Goal: Information Seeking & Learning: Learn about a topic

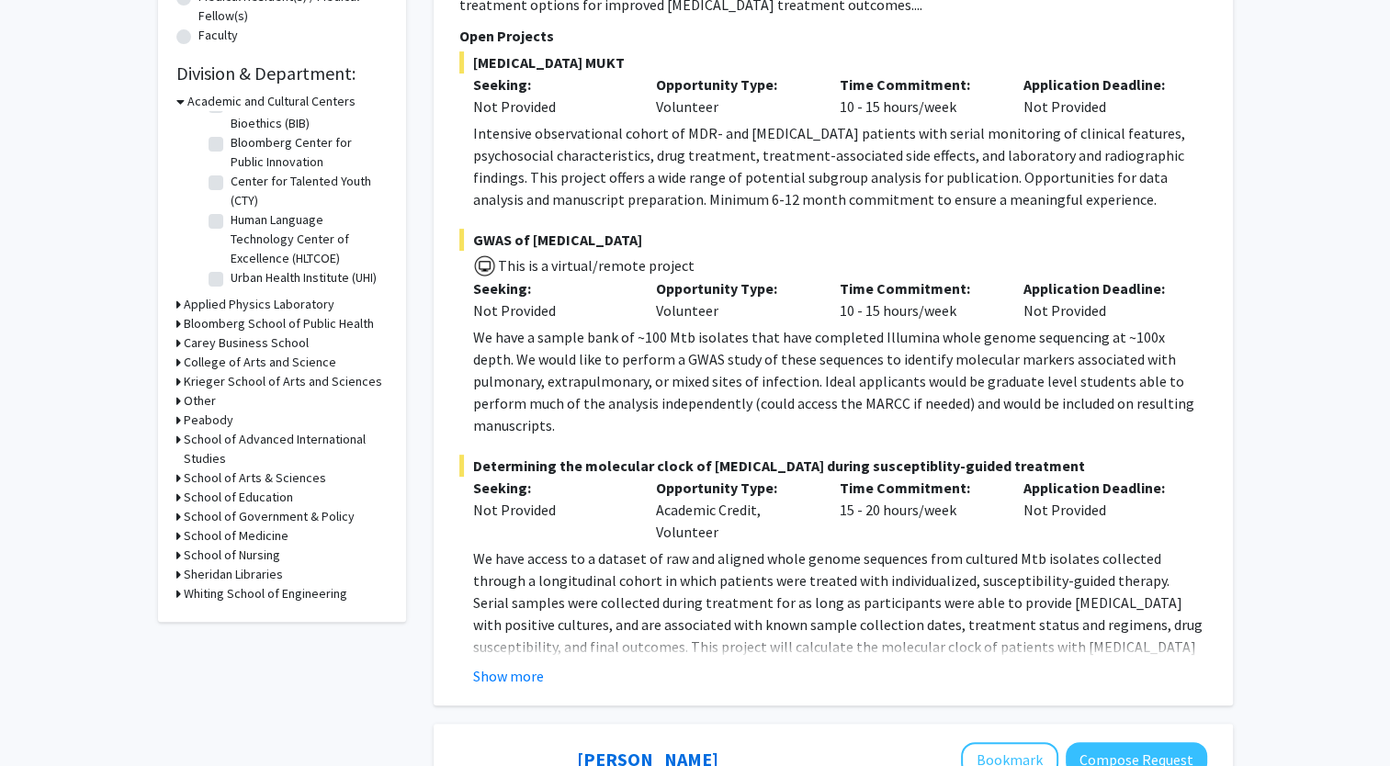
scroll to position [504, 0]
drag, startPoint x: 289, startPoint y: 603, endPoint x: 291, endPoint y: 592, distance: 11.2
click at [291, 592] on div "Refine By Collaboration Status: Collaboration Status All Faculty/Staff Collabor…" at bounding box center [282, 108] width 248 height 1027
click at [291, 592] on h3 "Whiting School of Engineering" at bounding box center [266, 593] width 164 height 19
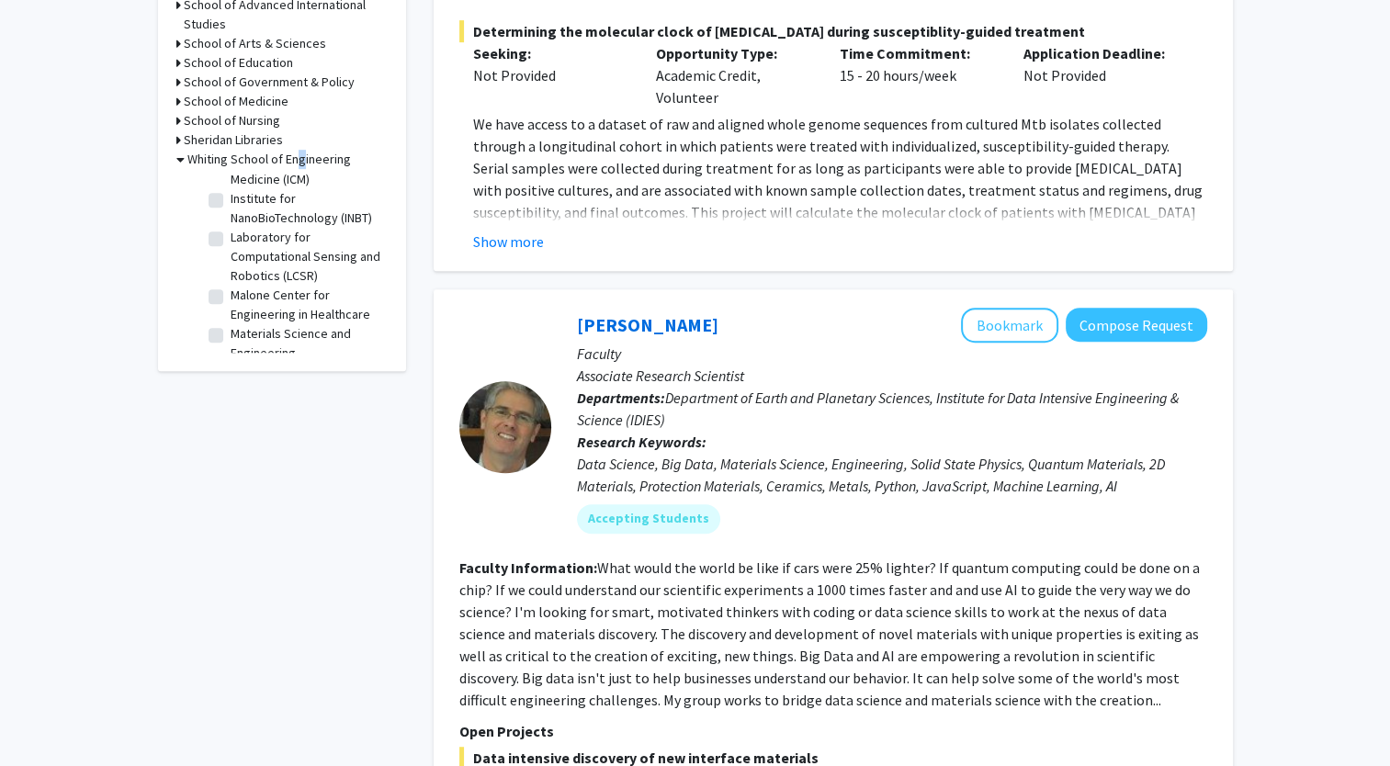
scroll to position [946, 0]
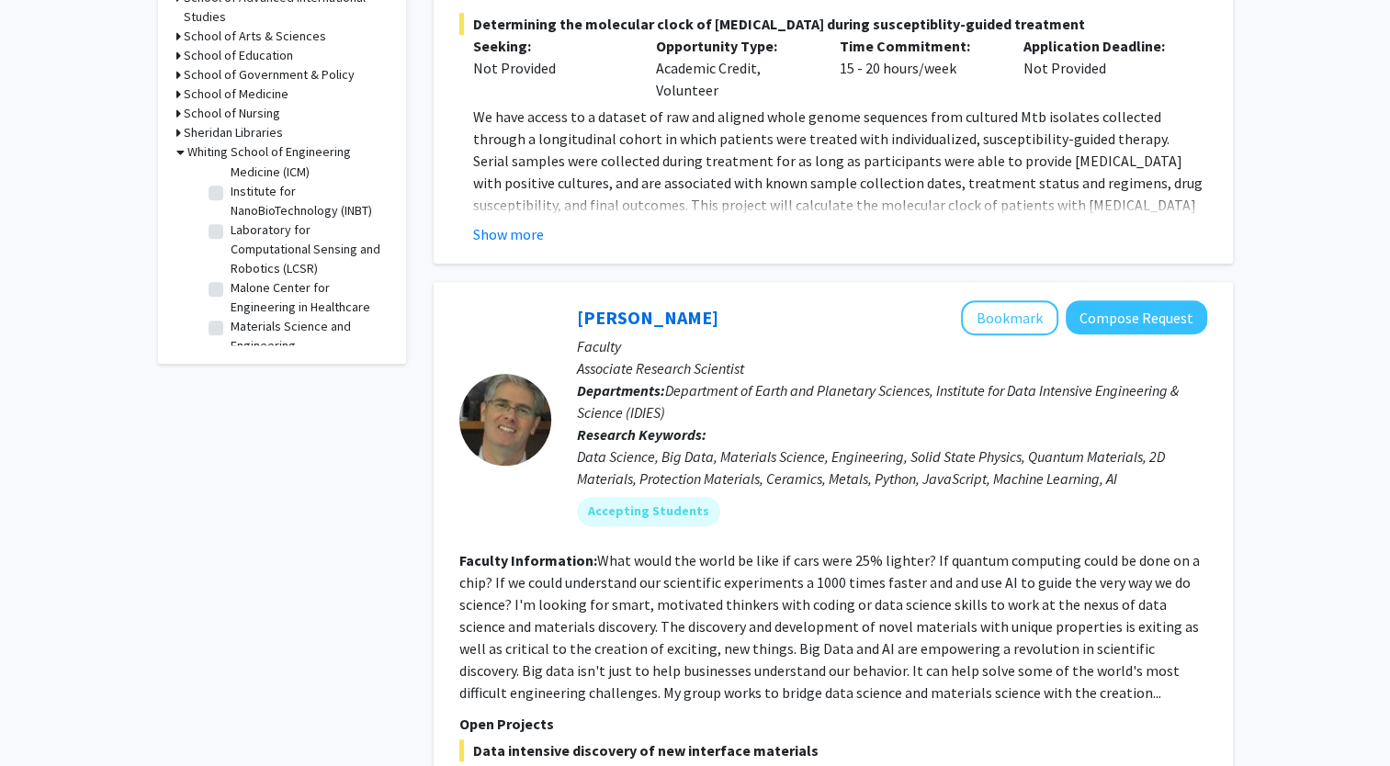
click at [926, 626] on fg-read-more "What would the world be like if cars were 25% lighter? If quantum computing cou…" at bounding box center [829, 626] width 741 height 151
click at [915, 628] on fg-read-more "What would the world be like if cars were 25% lighter? If quantum computing cou…" at bounding box center [829, 626] width 741 height 151
click at [918, 628] on fg-read-more "What would the world be like if cars were 25% lighter? If quantum computing cou…" at bounding box center [829, 626] width 741 height 151
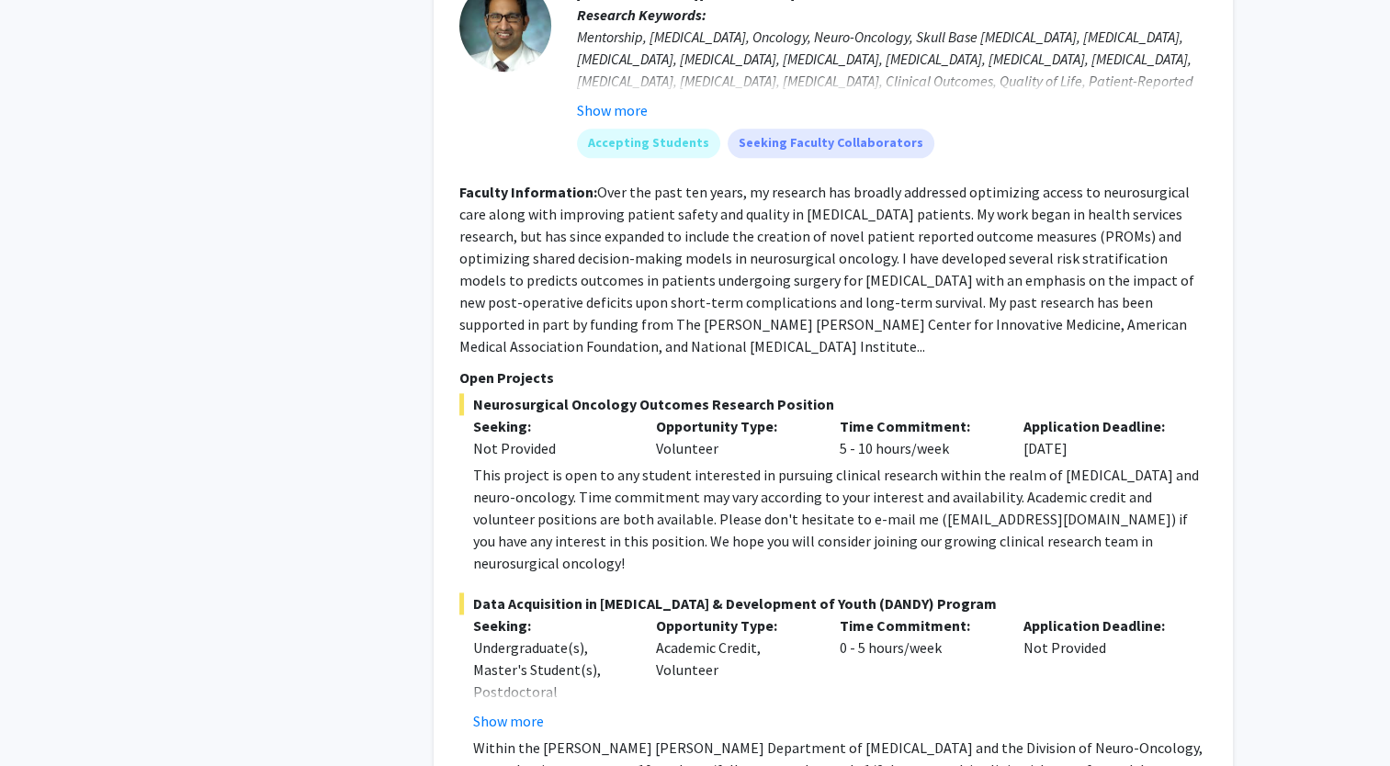
scroll to position [2424, 0]
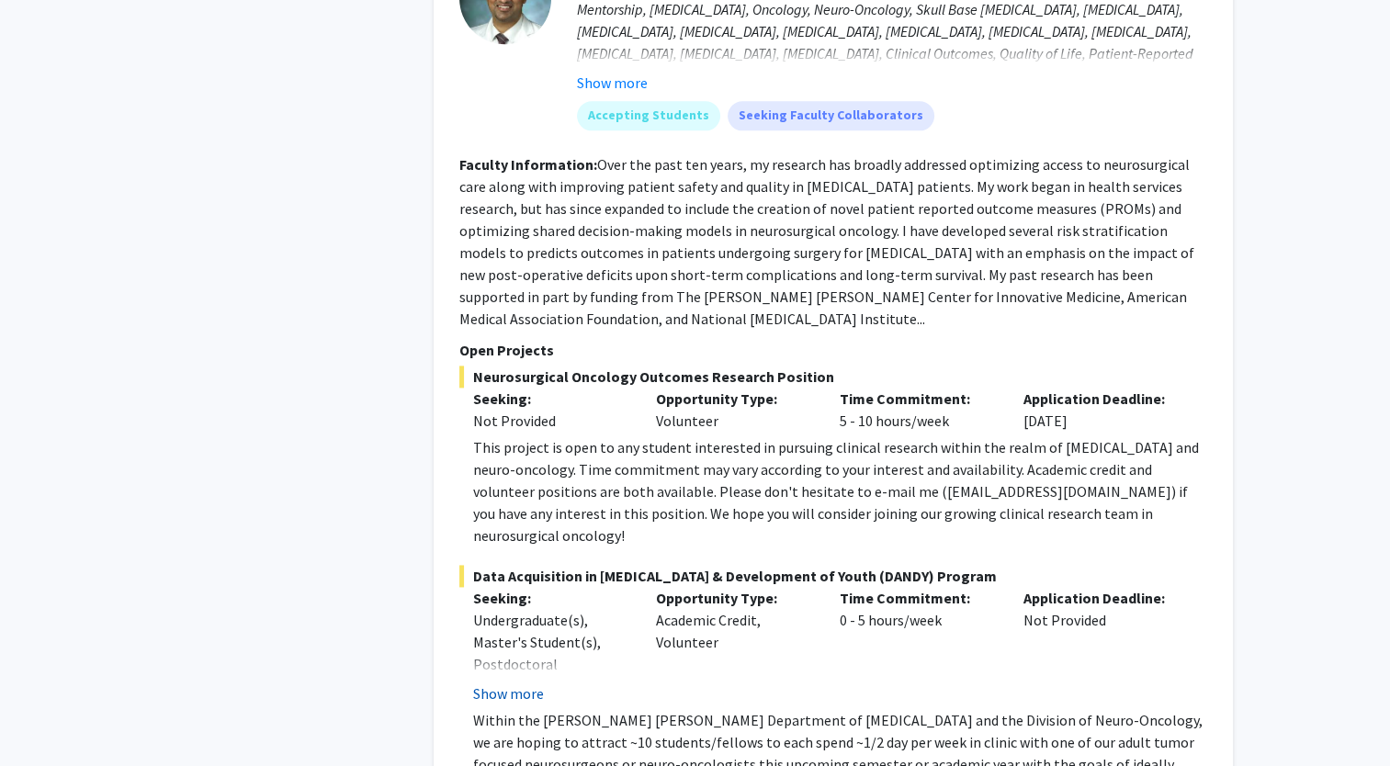
click at [529, 683] on button "Show more" at bounding box center [508, 694] width 71 height 22
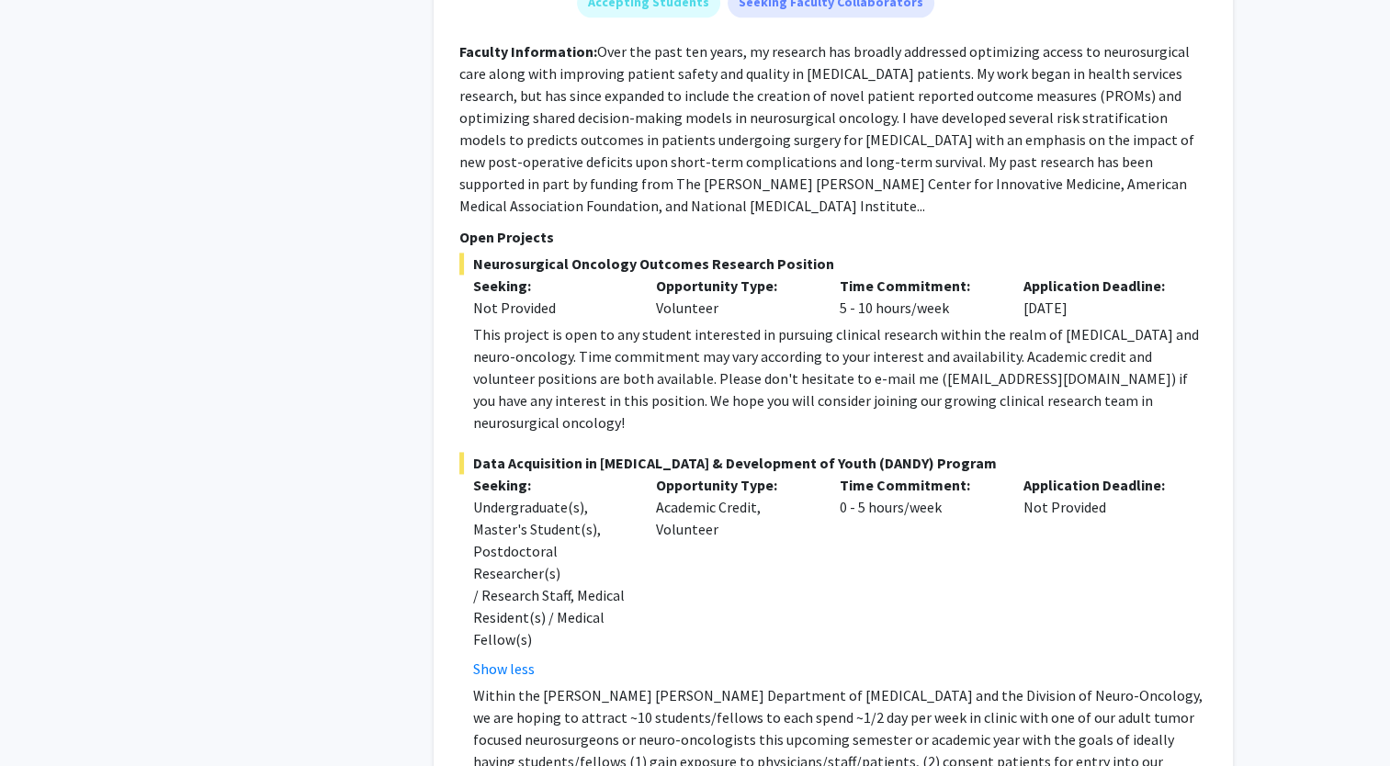
scroll to position [2566, 0]
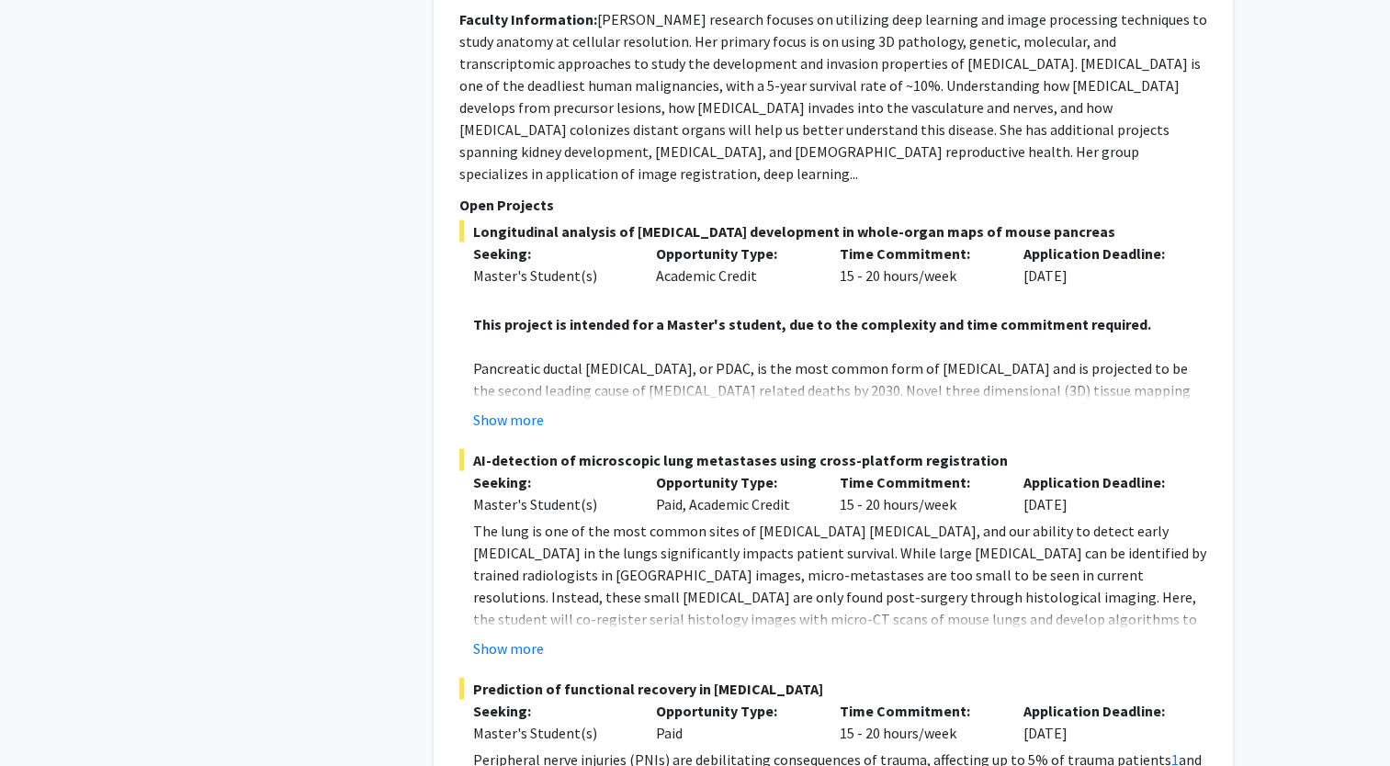
scroll to position [3859, 0]
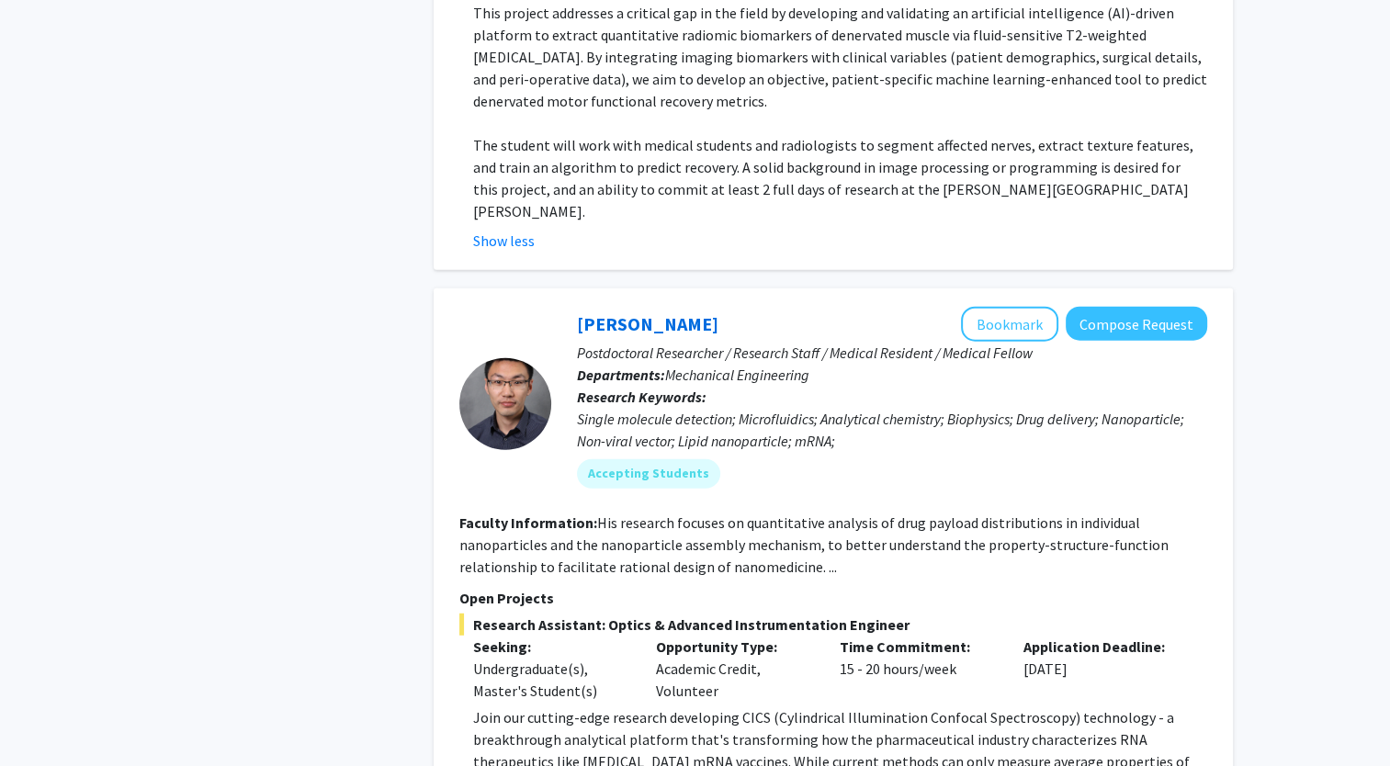
scroll to position [4747, 0]
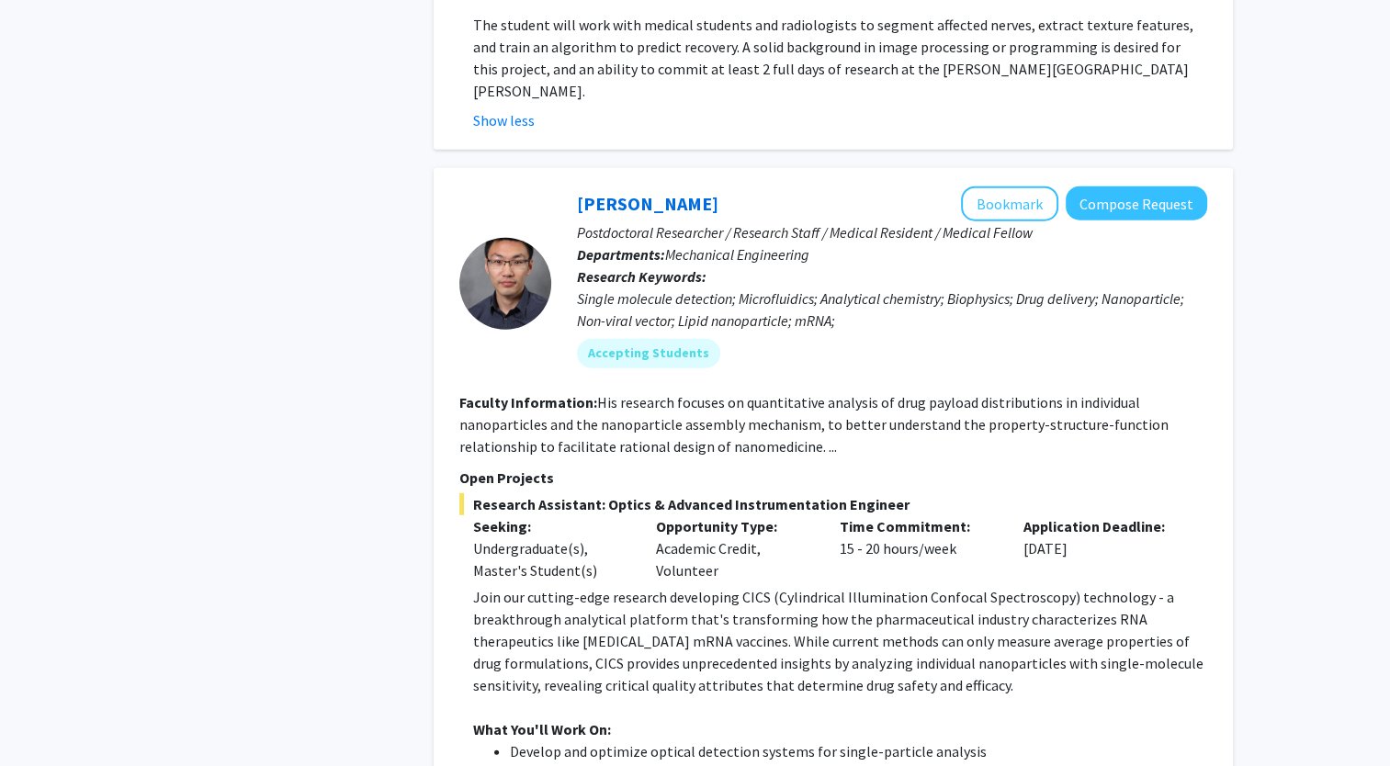
scroll to position [4859, 0]
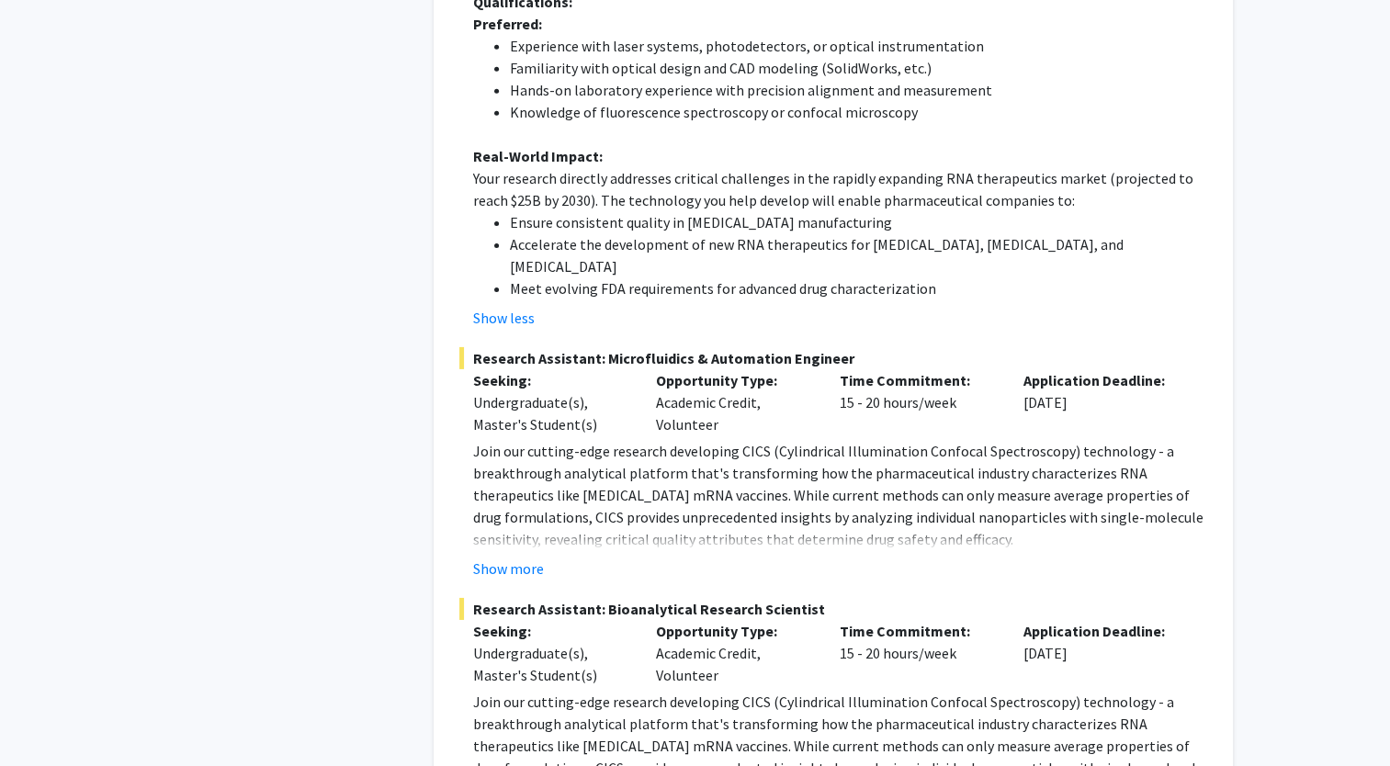
scroll to position [5871, 0]
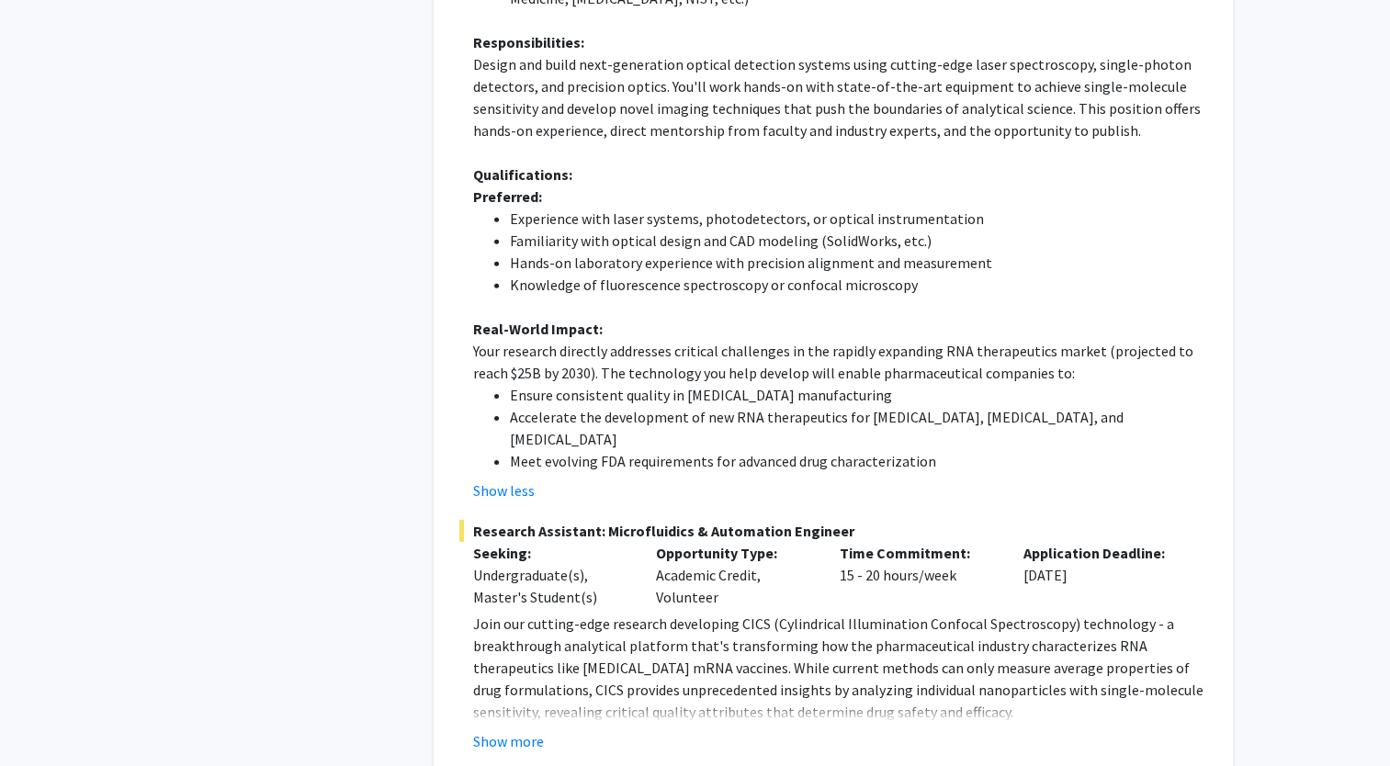
scroll to position [5698, 0]
click at [549, 730] on div "Show more" at bounding box center [840, 741] width 734 height 22
click at [540, 730] on button "Show more" at bounding box center [508, 741] width 71 height 22
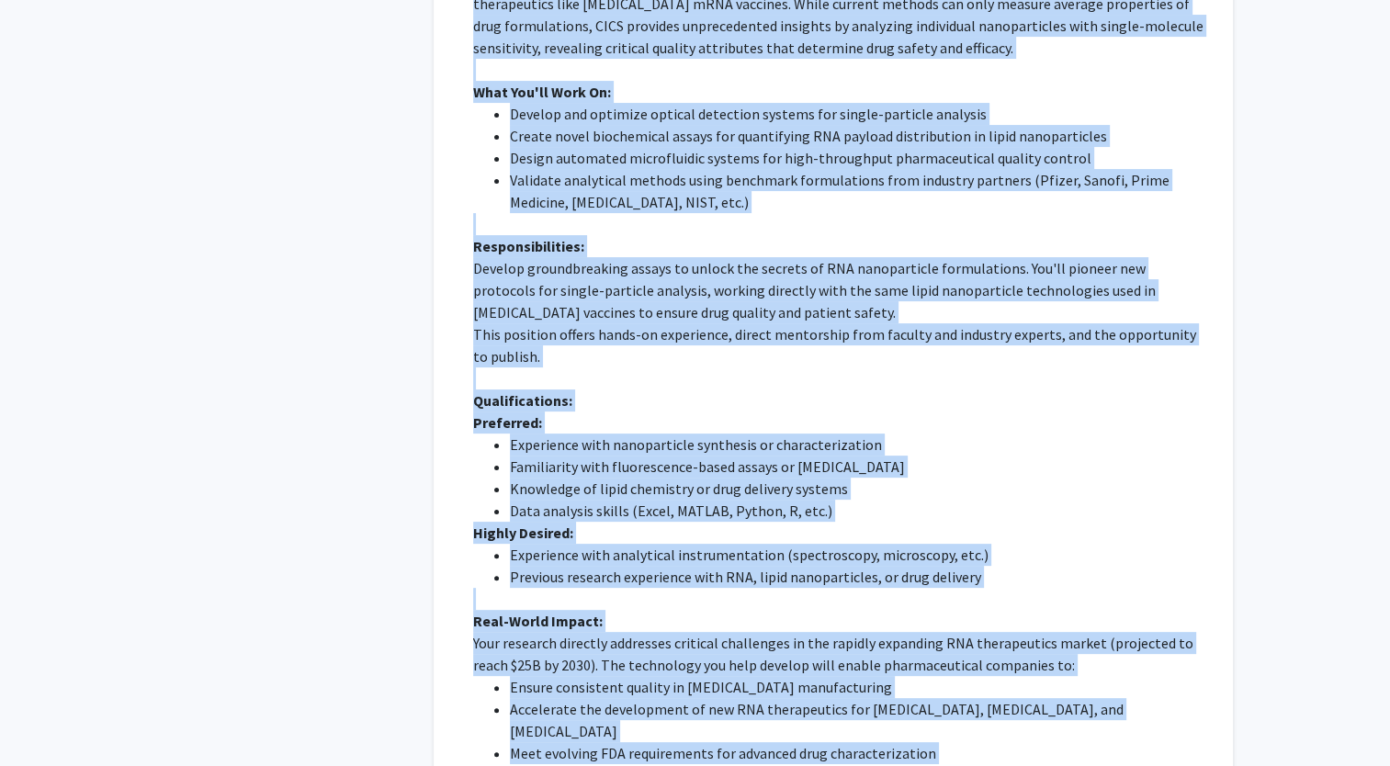
scroll to position [7287, 0]
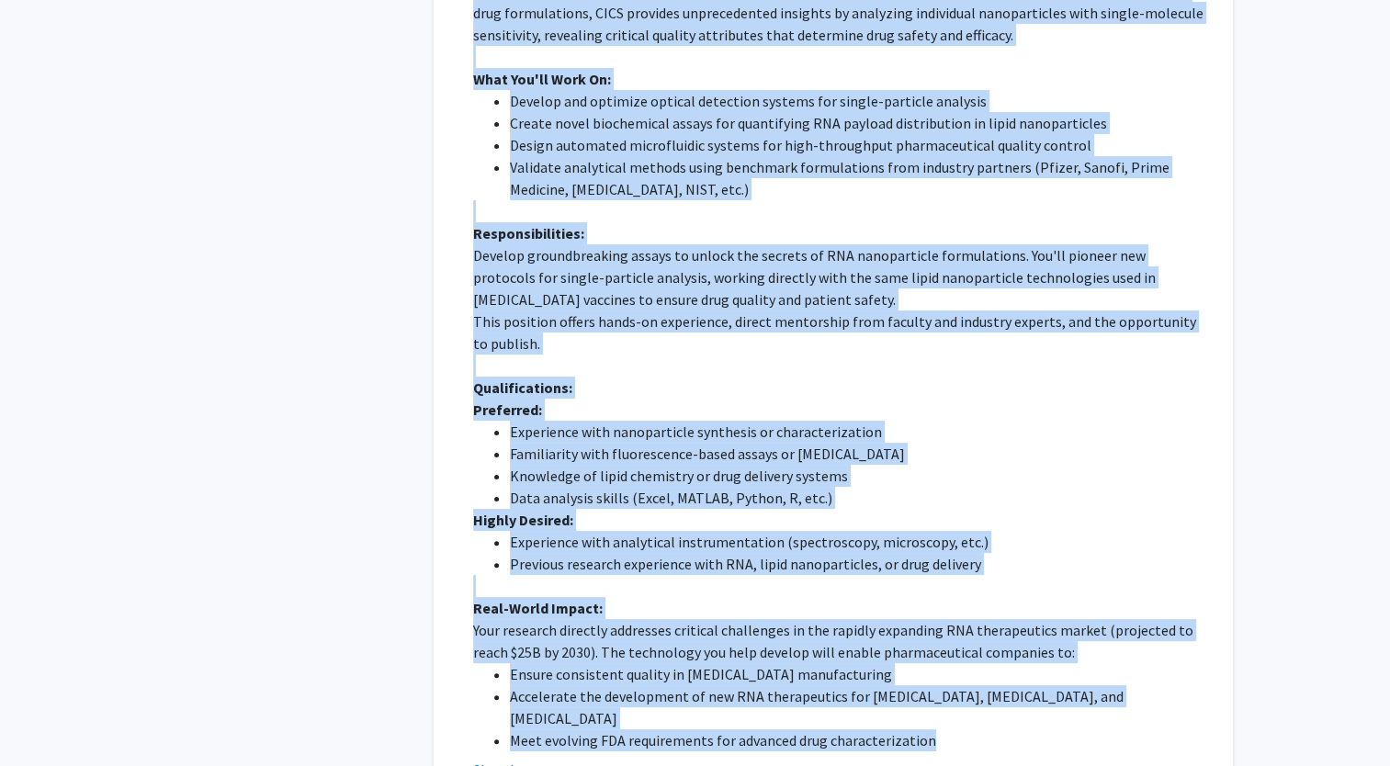
drag, startPoint x: 470, startPoint y: 58, endPoint x: 931, endPoint y: 477, distance: 622.5
click at [931, 477] on div "Research Assistant: Bioanalytical Research Scientist Seeking: Undergraduate(s),…" at bounding box center [833, 312] width 748 height 938
copy div "Research Assistant: Bioanalytical Research Scientist Seeking: Undergraduate(s),…"
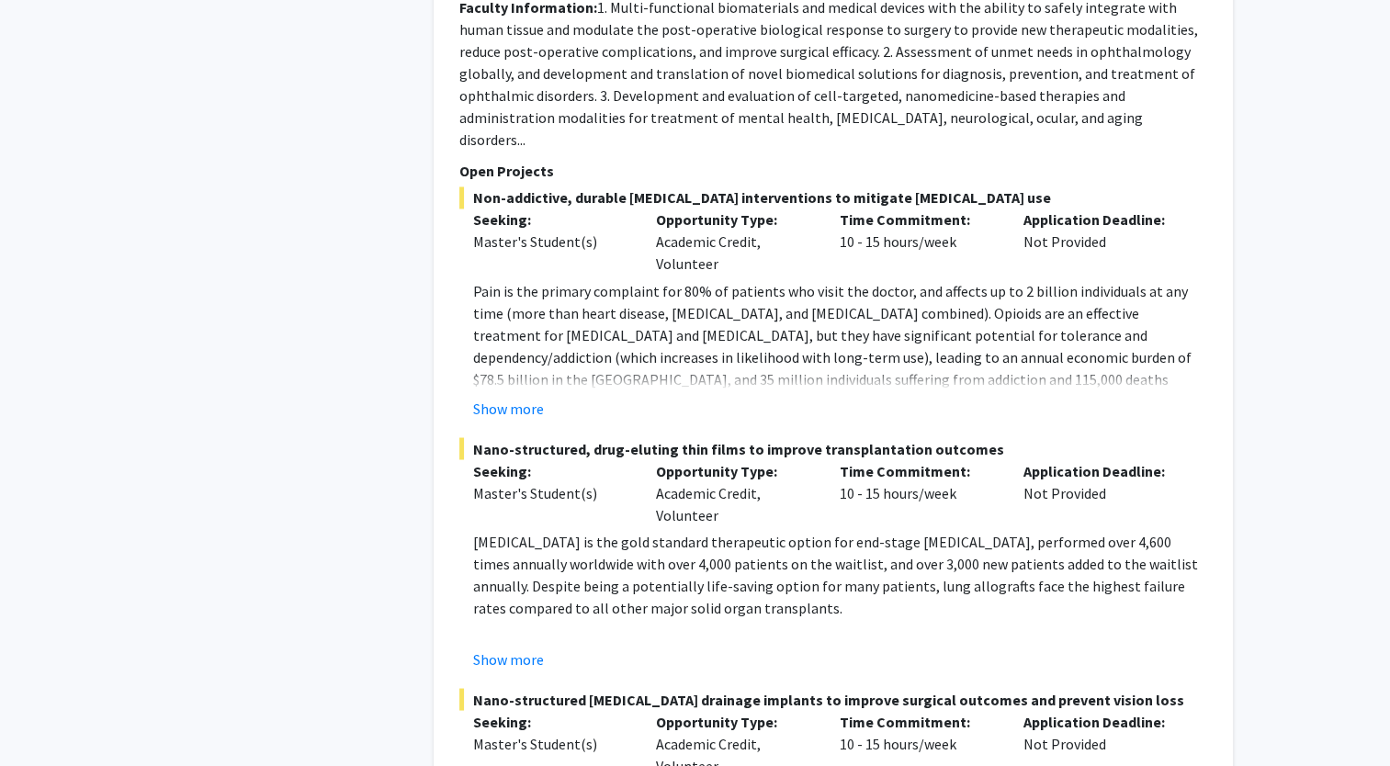
scroll to position [10148, 0]
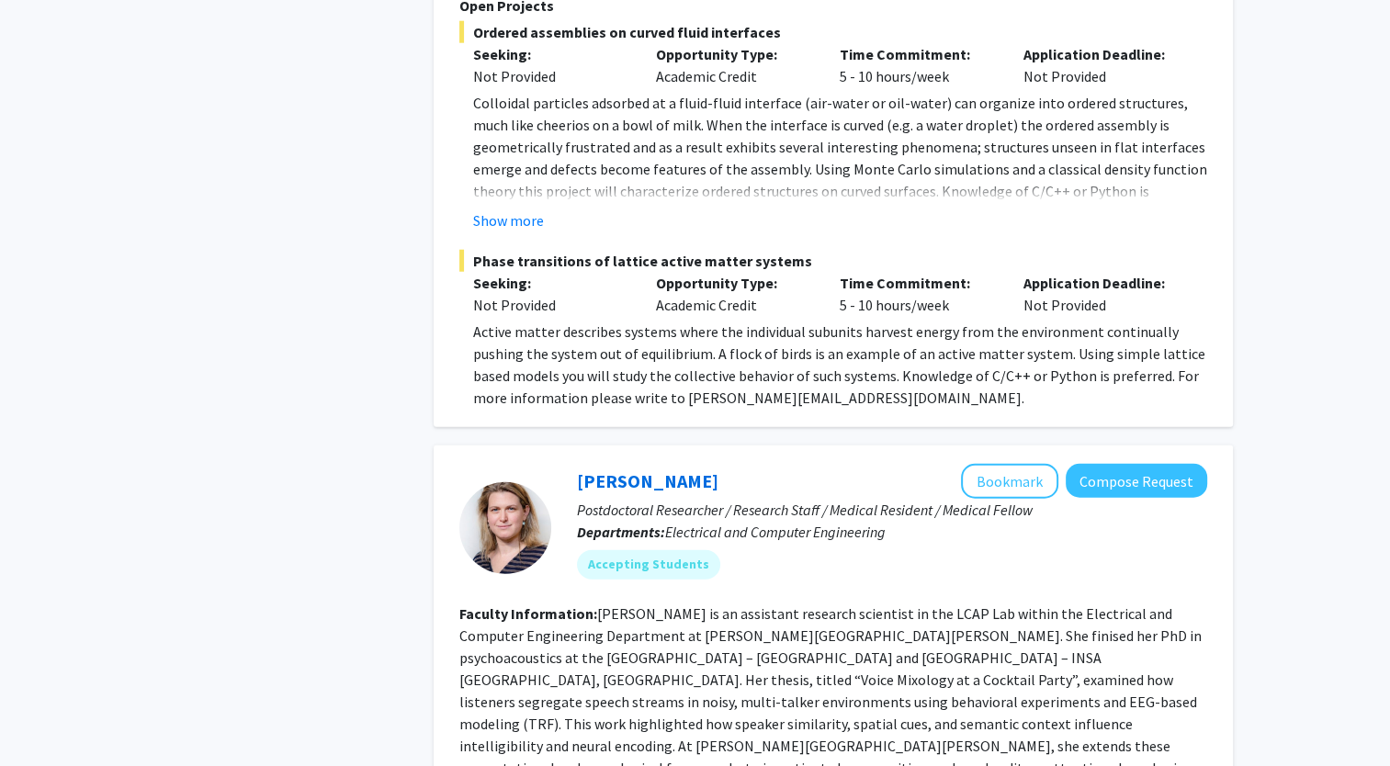
scroll to position [11679, 0]
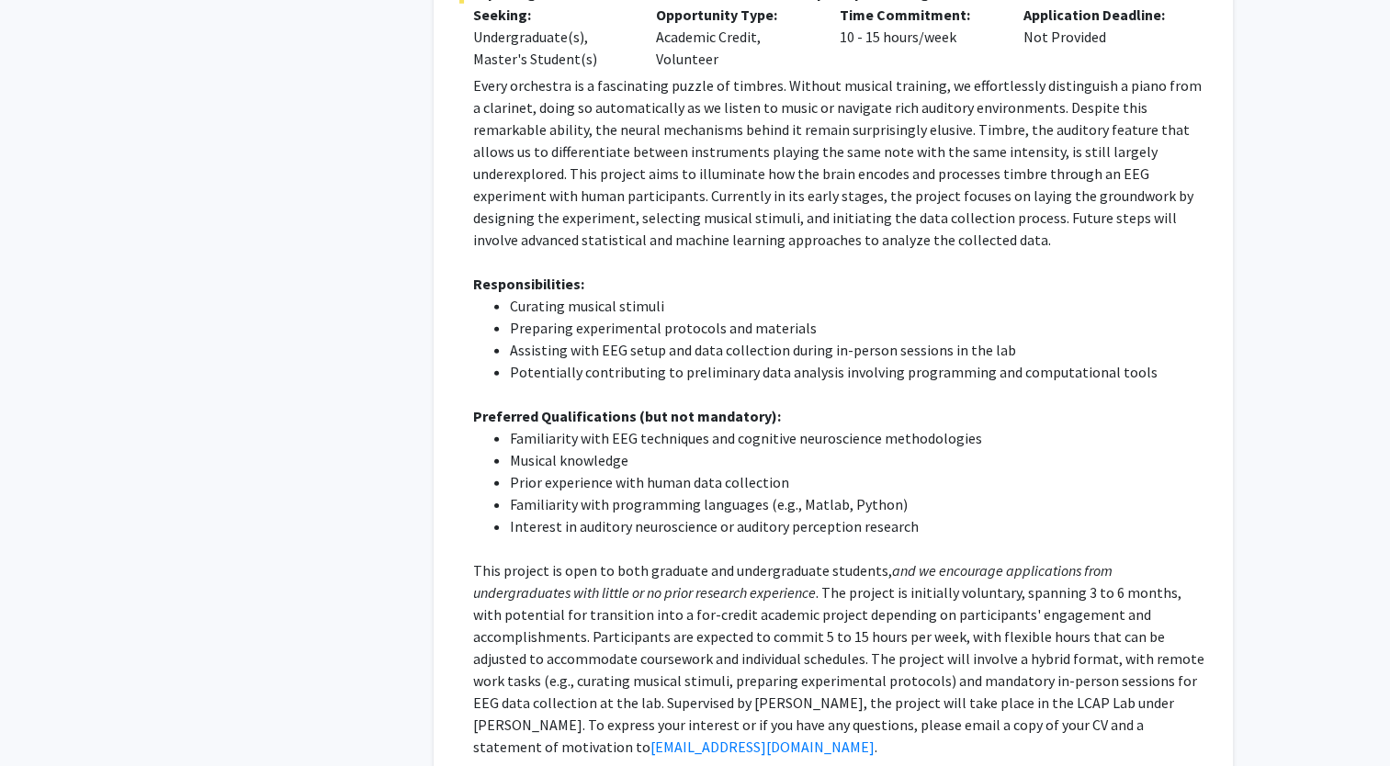
scroll to position [12532, 0]
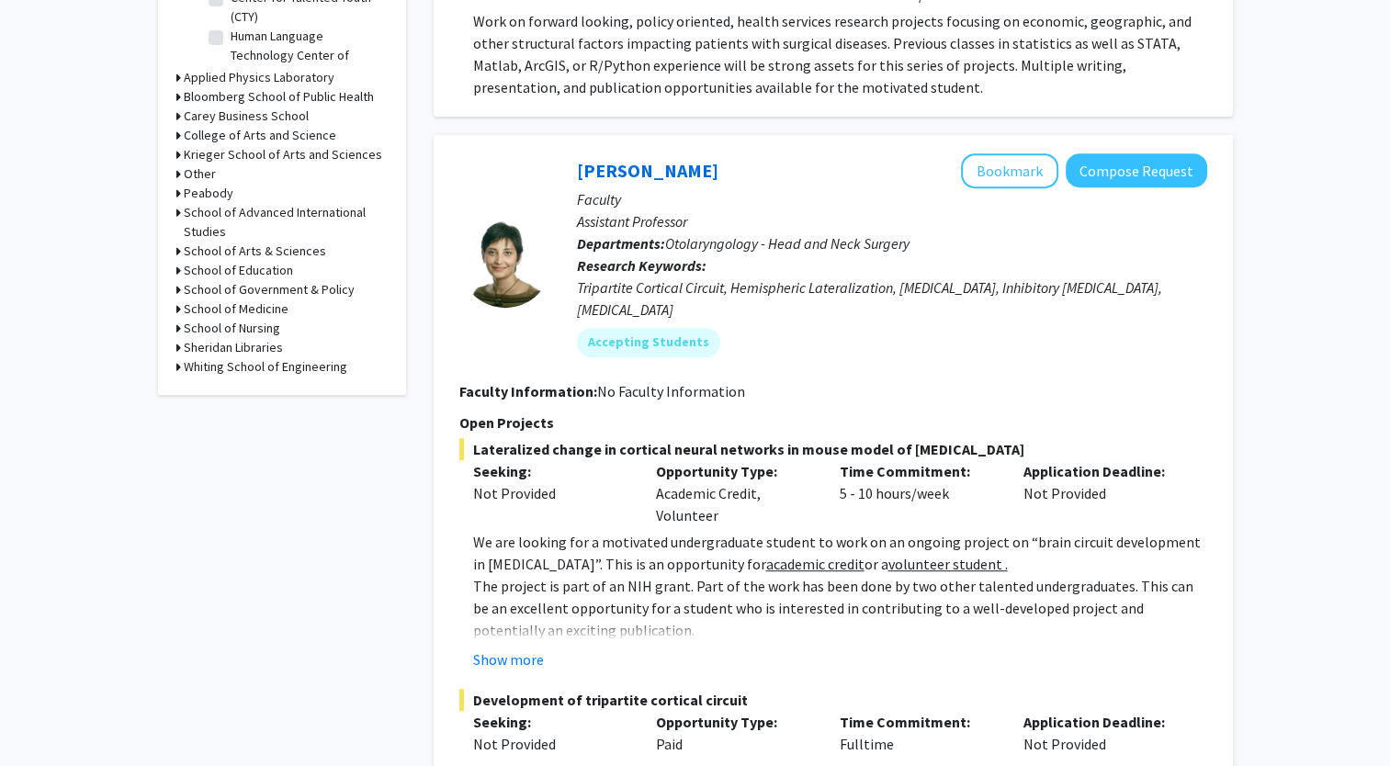
scroll to position [731, 0]
click at [531, 648] on button "Show more" at bounding box center [508, 659] width 71 height 22
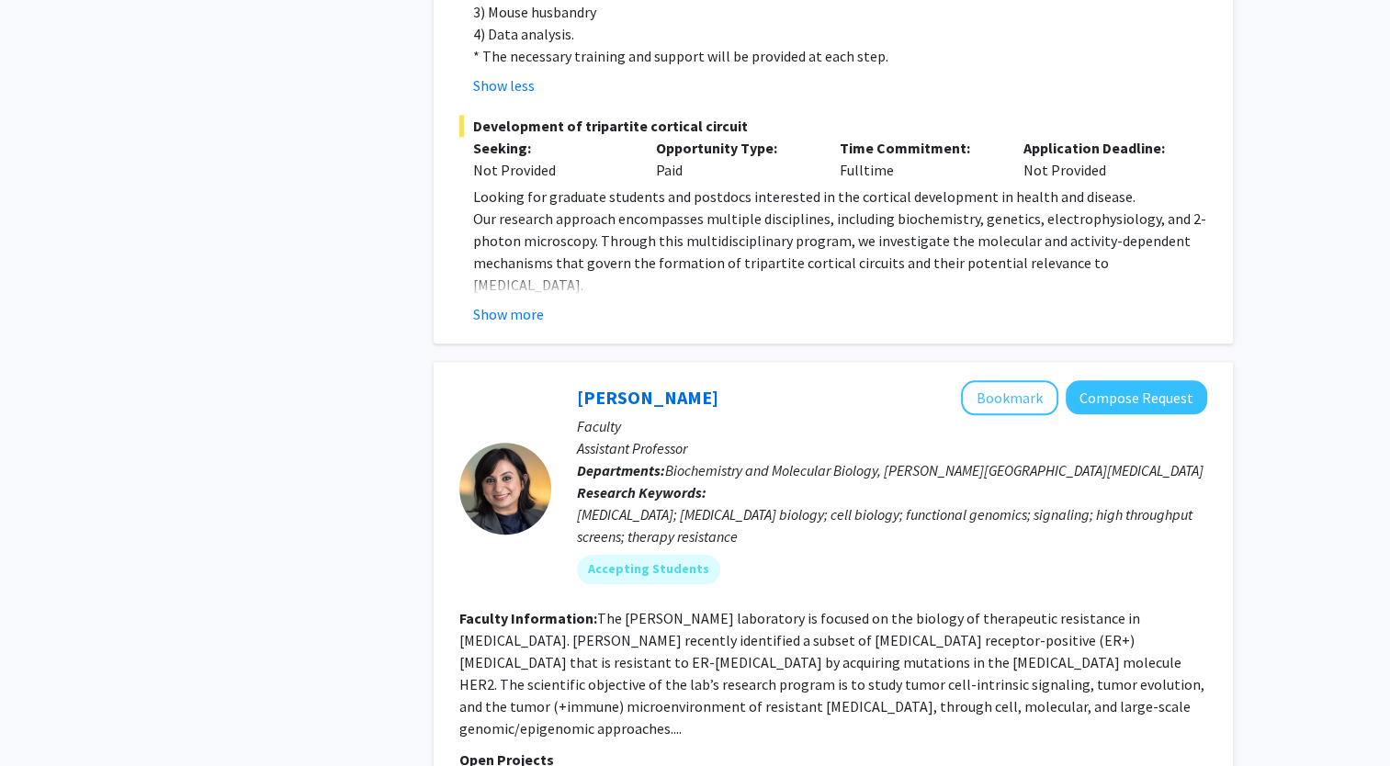
scroll to position [1614, 0]
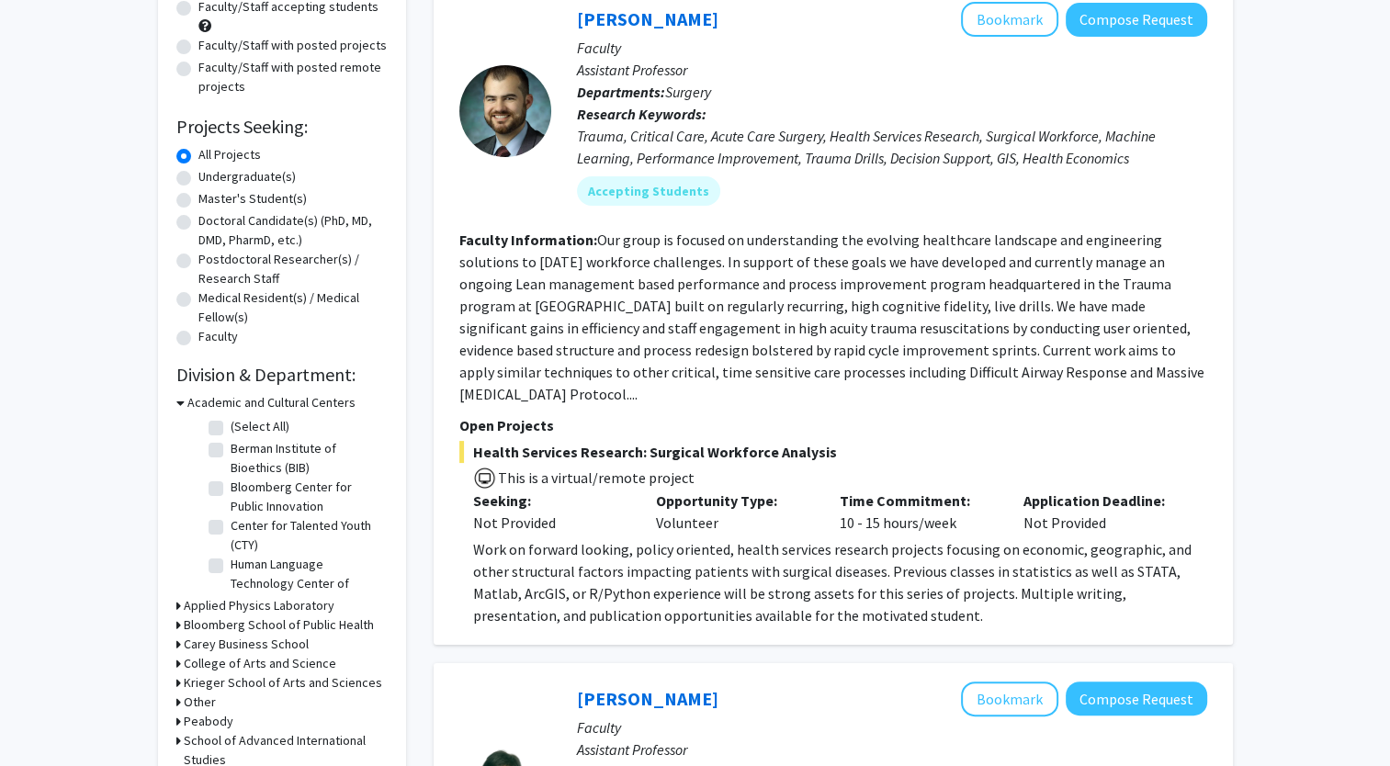
scroll to position [198, 0]
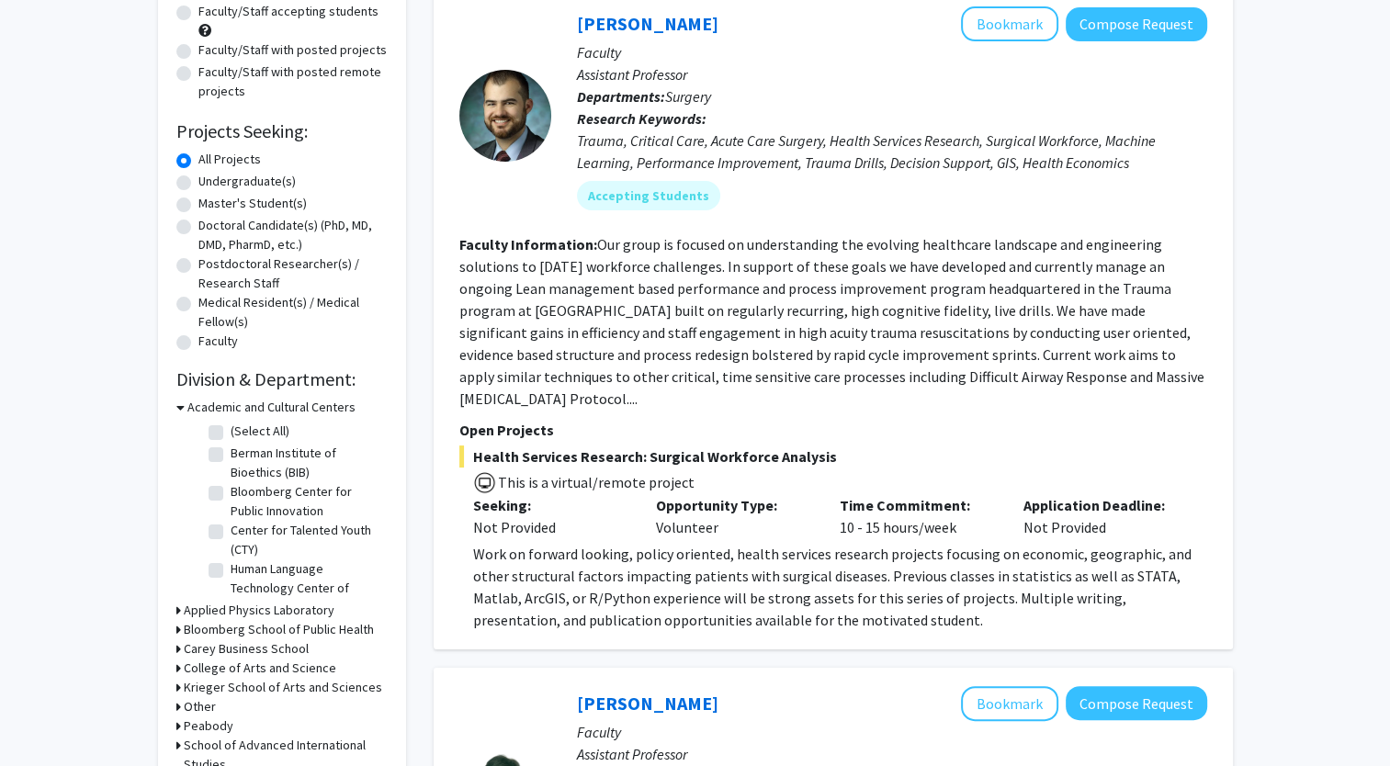
click at [198, 184] on label "Undergraduate(s)" at bounding box center [246, 181] width 97 height 19
click at [198, 184] on input "Undergraduate(s)" at bounding box center [204, 178] width 12 height 12
radio input "true"
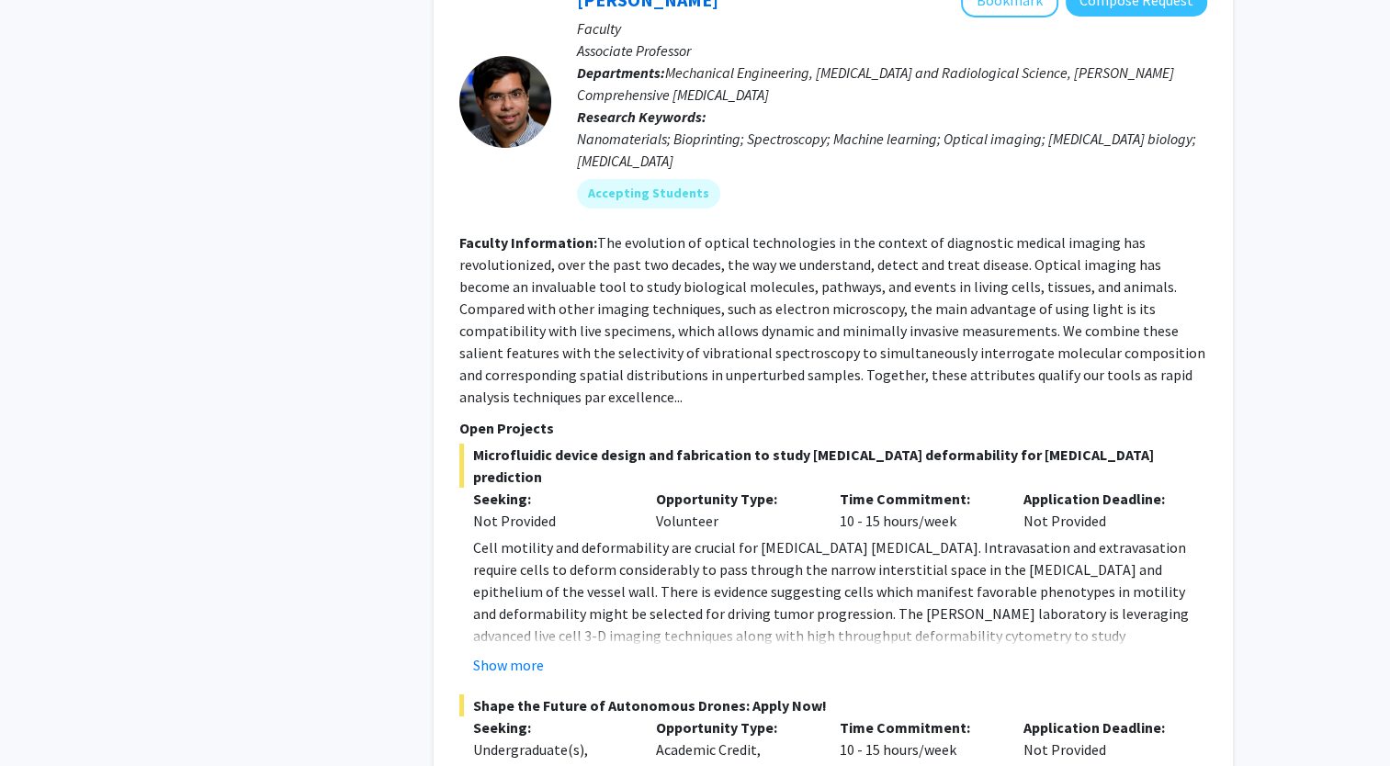
scroll to position [6417, 0]
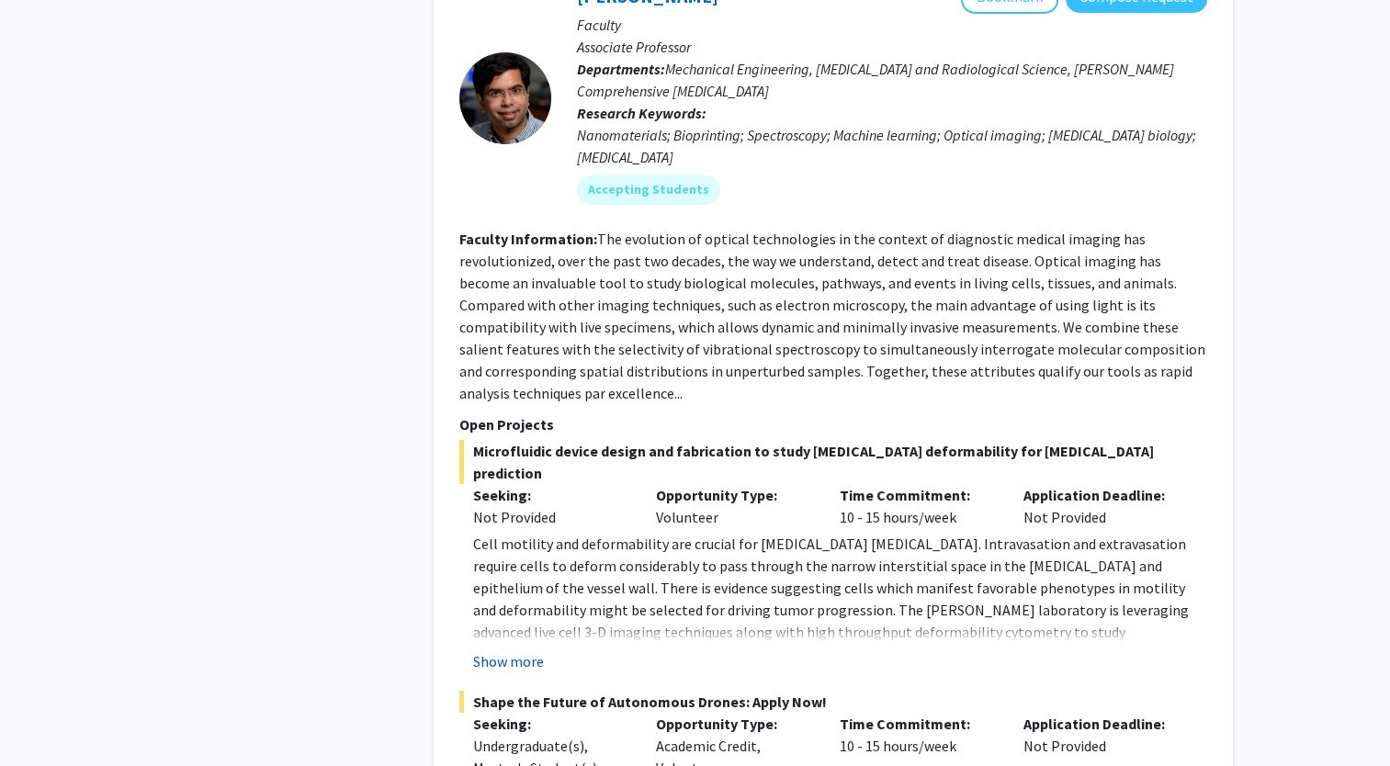
click at [527, 651] on button "Show more" at bounding box center [508, 662] width 71 height 22
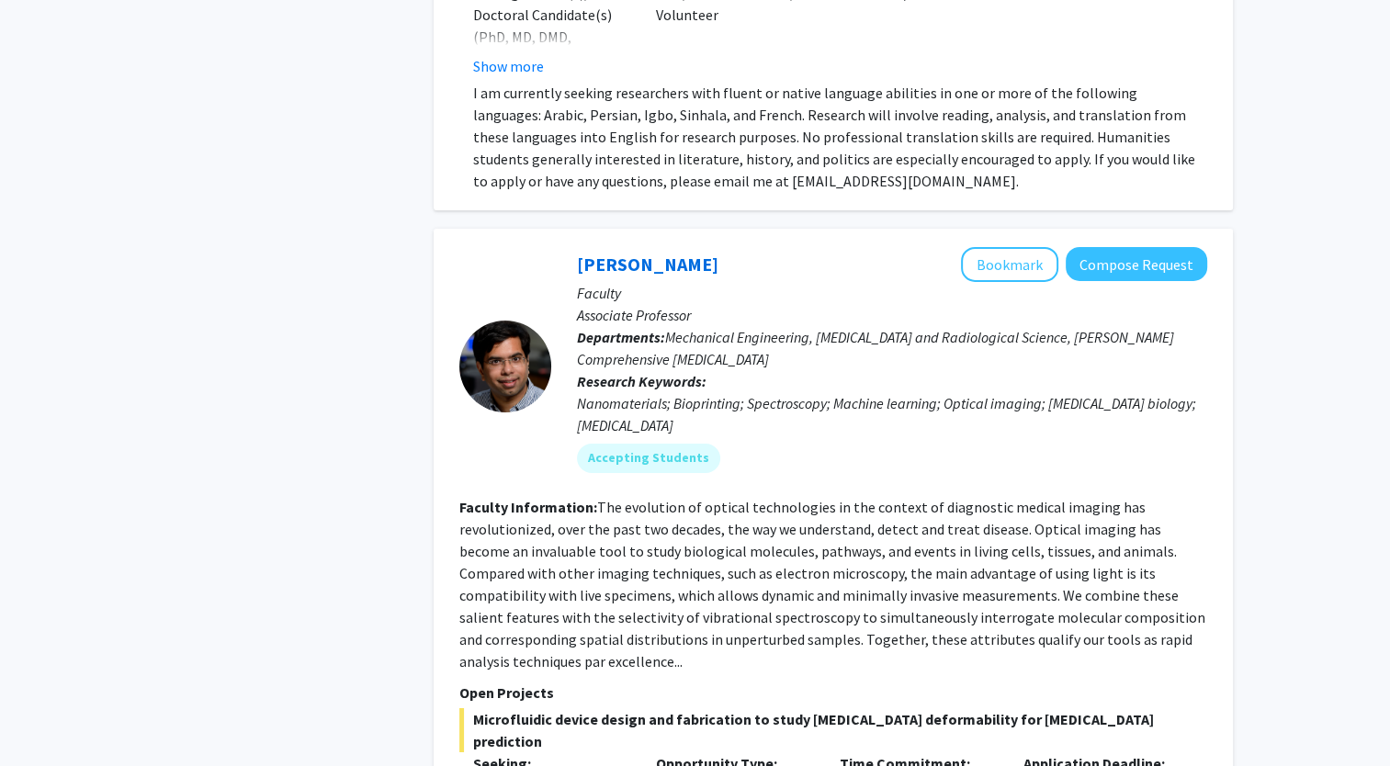
scroll to position [6149, 0]
drag, startPoint x: 745, startPoint y: 89, endPoint x: 559, endPoint y: 82, distance: 186.7
click at [559, 247] on div "[PERSON_NAME] Bookmark Compose Request Faculty Associate Professor Departments:…" at bounding box center [879, 367] width 656 height 240
click at [561, 247] on div "[PERSON_NAME] Bookmark Compose Request Faculty Associate Professor Departments:…" at bounding box center [879, 367] width 656 height 240
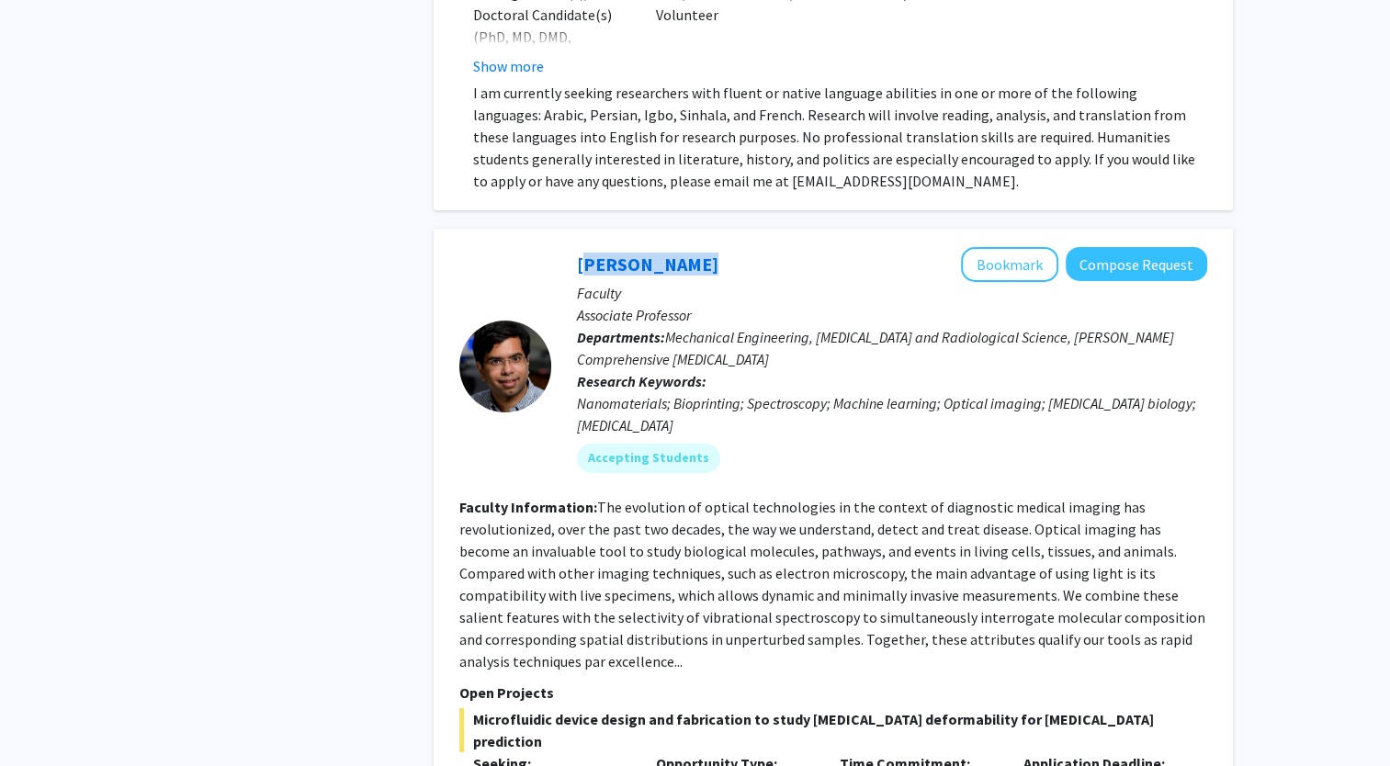
drag, startPoint x: 561, startPoint y: 78, endPoint x: 688, endPoint y: 75, distance: 126.8
click at [688, 247] on div "[PERSON_NAME] Bookmark Compose Request Faculty Associate Professor Departments:…" at bounding box center [879, 367] width 656 height 240
copy link "[PERSON_NAME]"
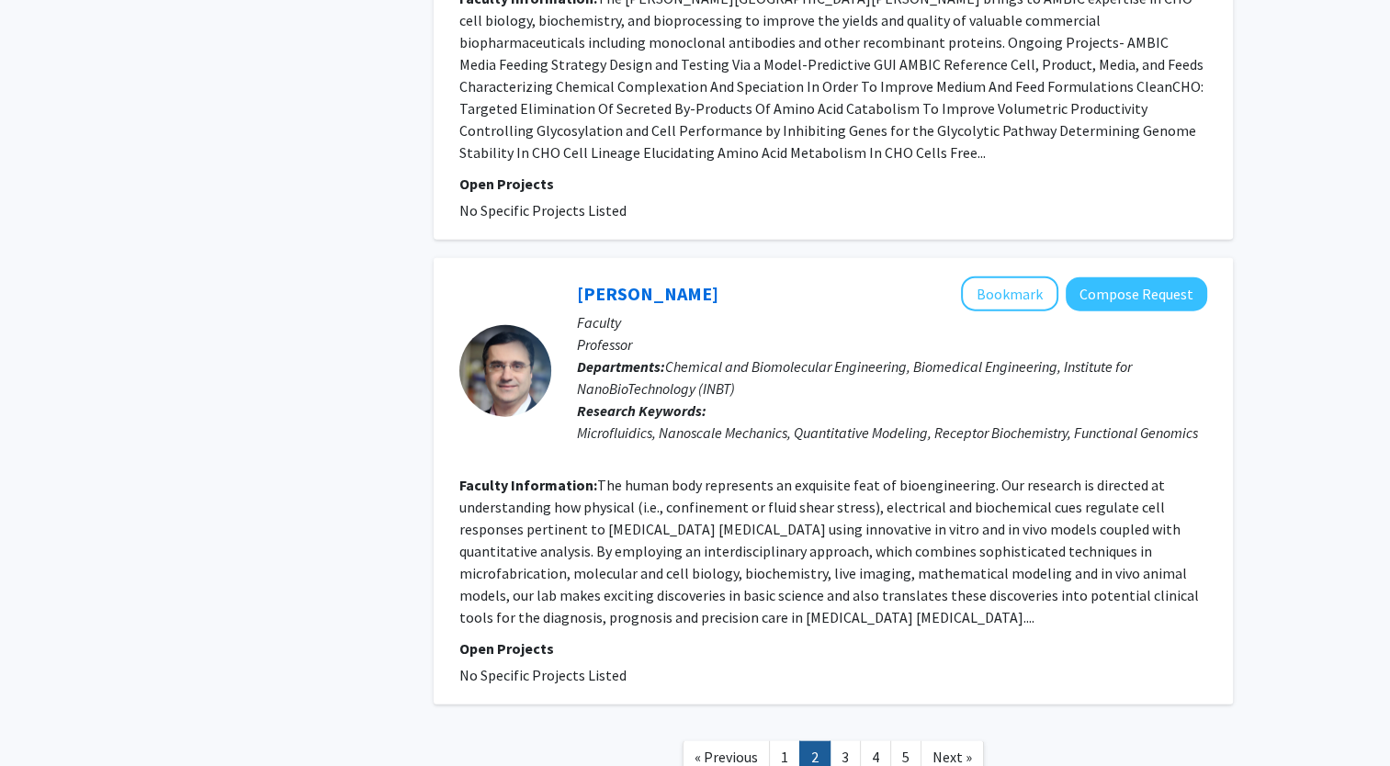
scroll to position [4109, 0]
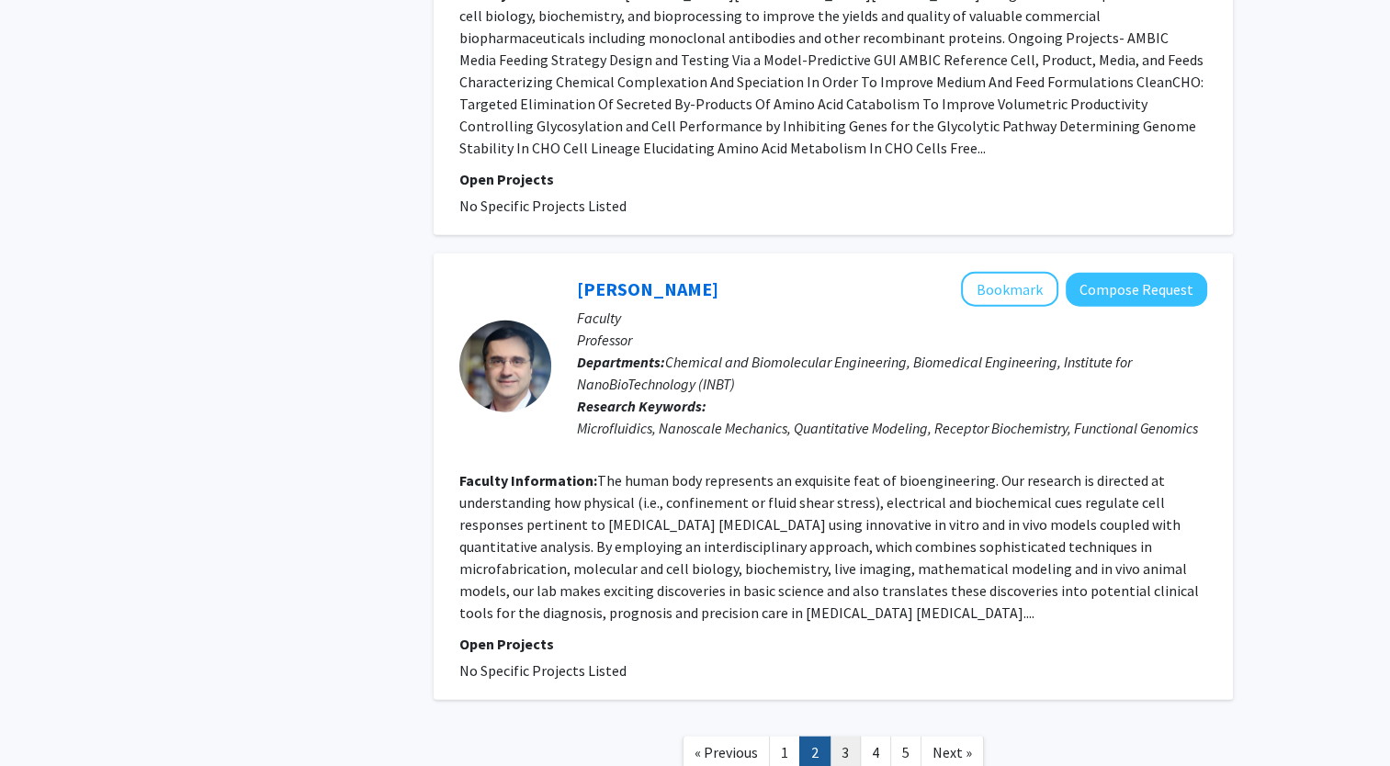
click at [843, 737] on link "3" at bounding box center [845, 753] width 31 height 32
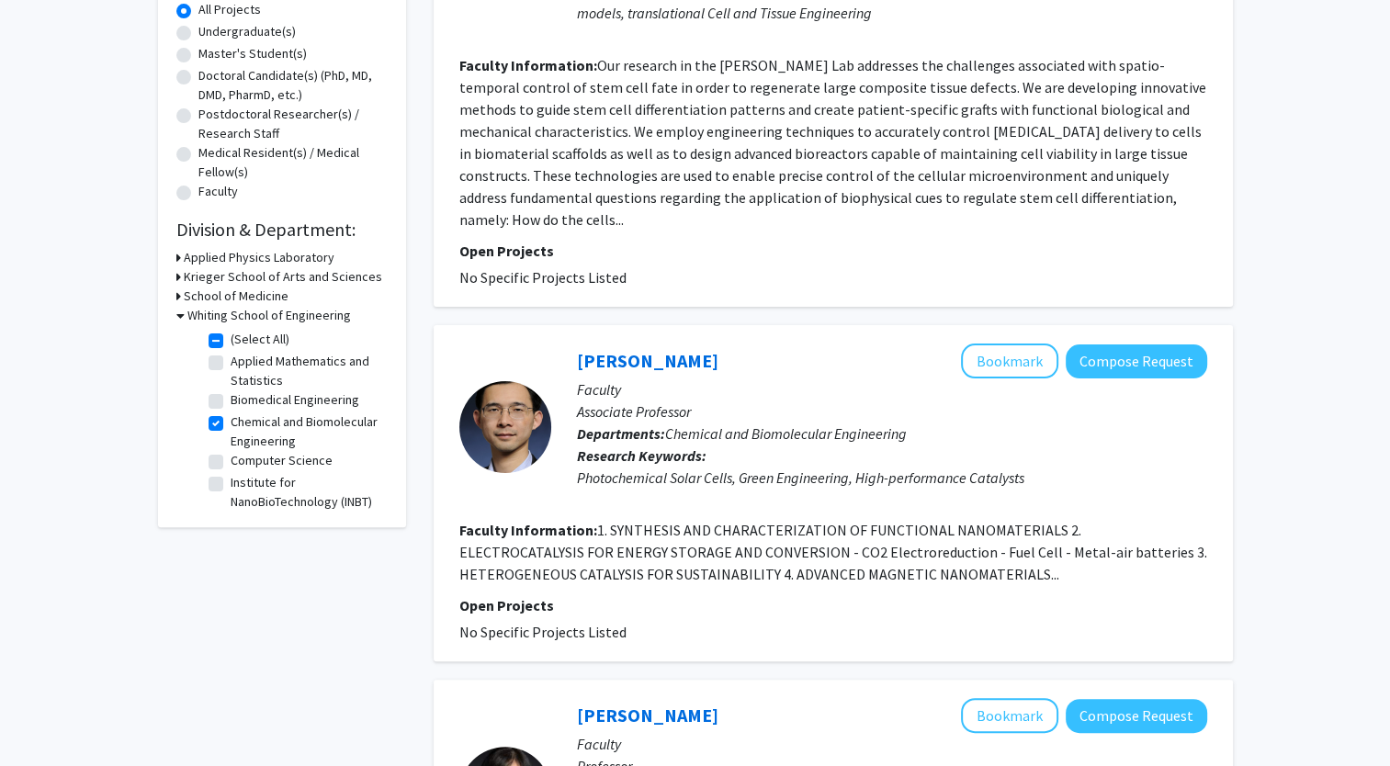
scroll to position [403, 0]
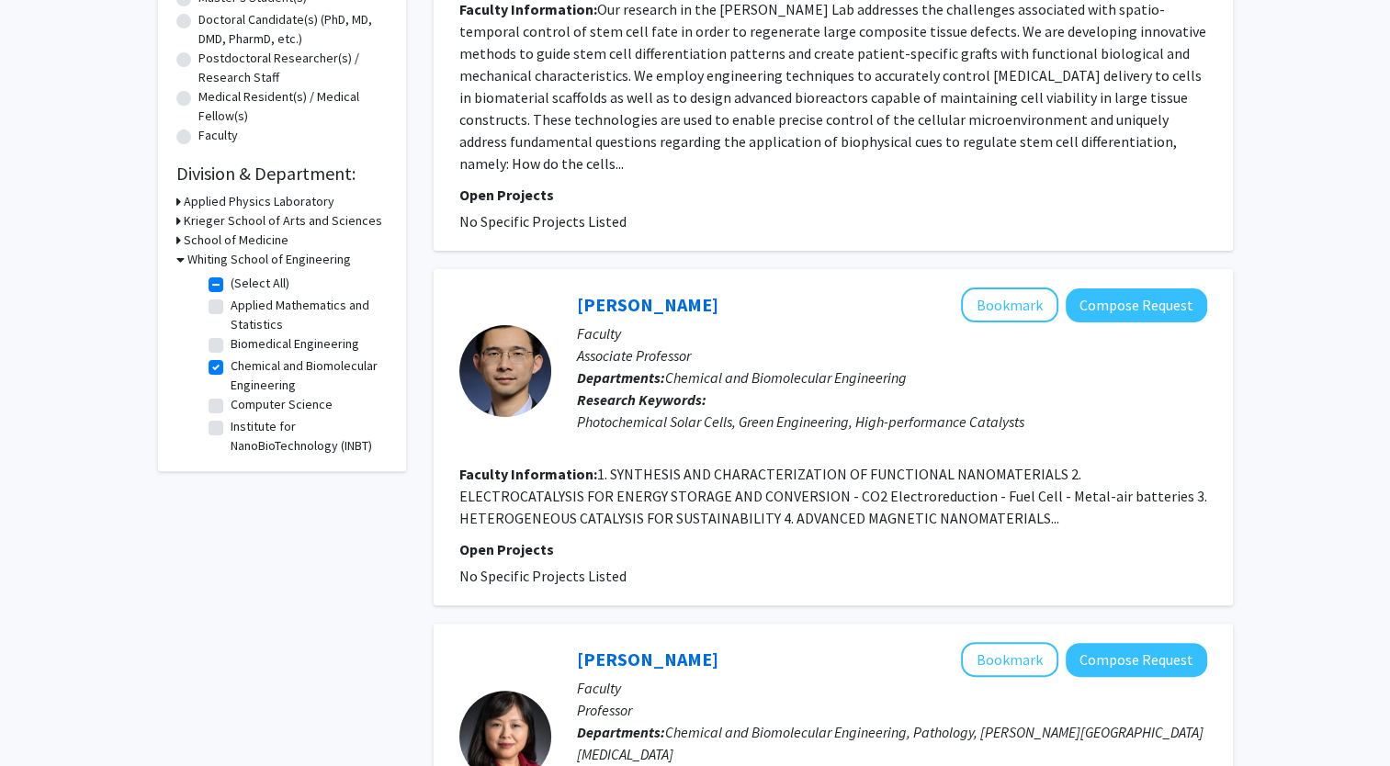
drag, startPoint x: 576, startPoint y: 302, endPoint x: 676, endPoint y: 557, distance: 273.5
click at [676, 557] on fg-search-faculty "Chao Wang Bookmark Compose Request Faculty Associate Professor Departments: Che…" at bounding box center [833, 438] width 748 height 300
copy fg-search-faculty "Faculty Associate Professor Departments: Chemical and Biomolecular Engineering …"
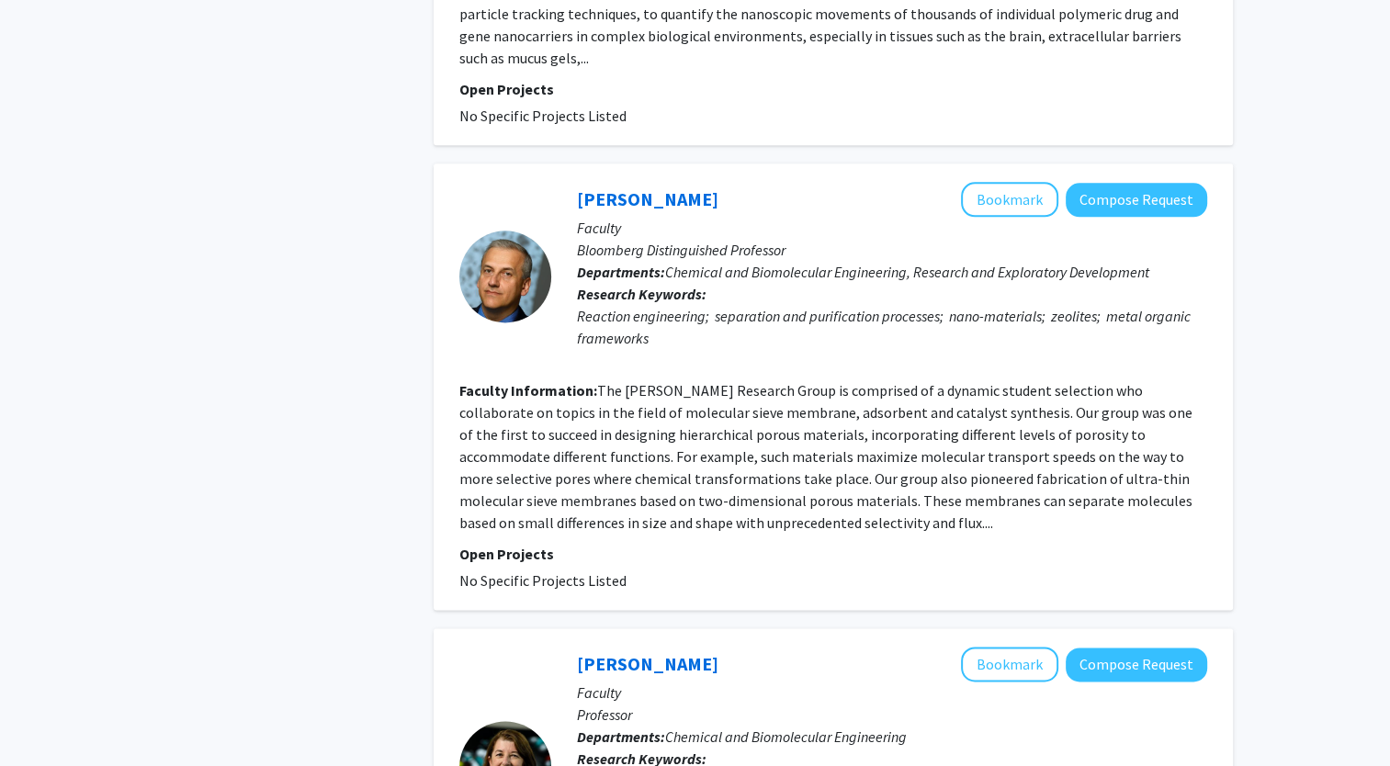
scroll to position [2395, 0]
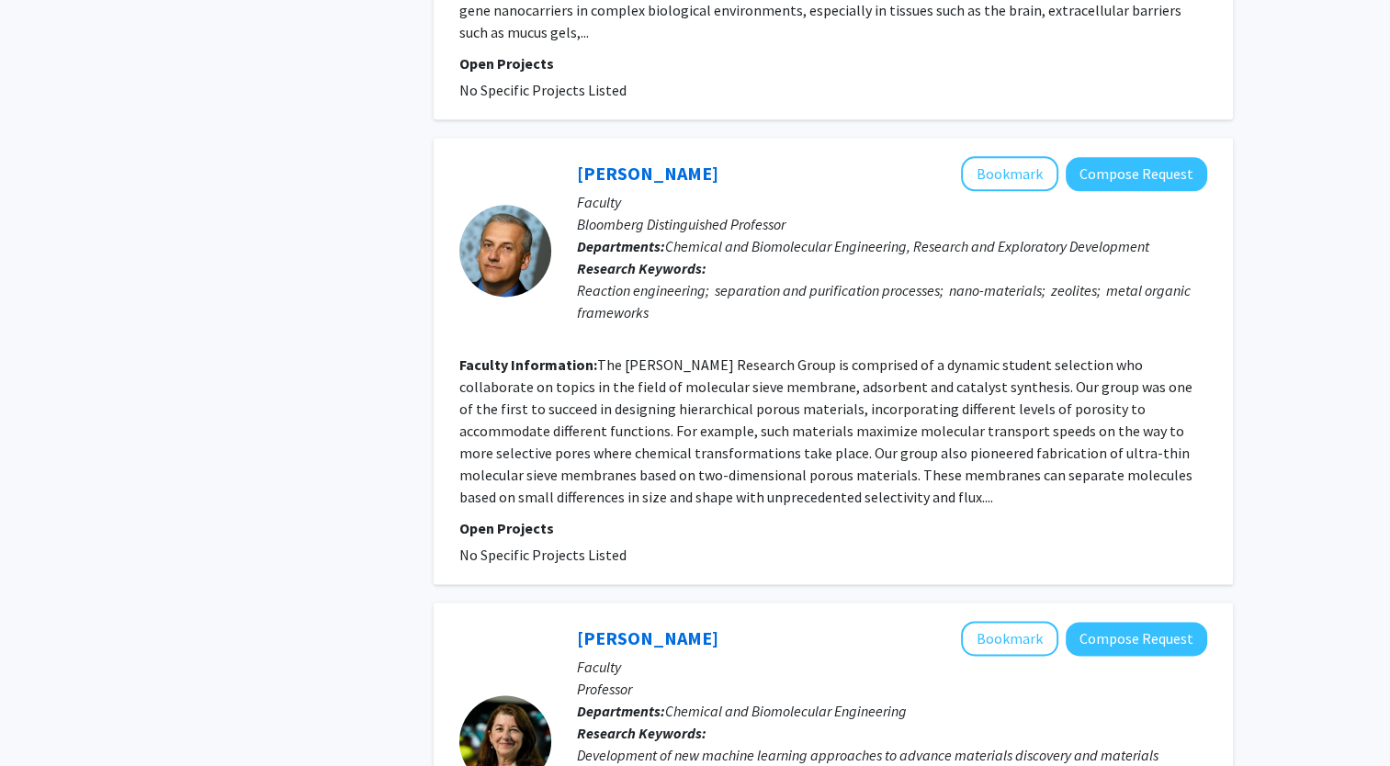
click at [905, 656] on p "Faculty" at bounding box center [892, 667] width 630 height 22
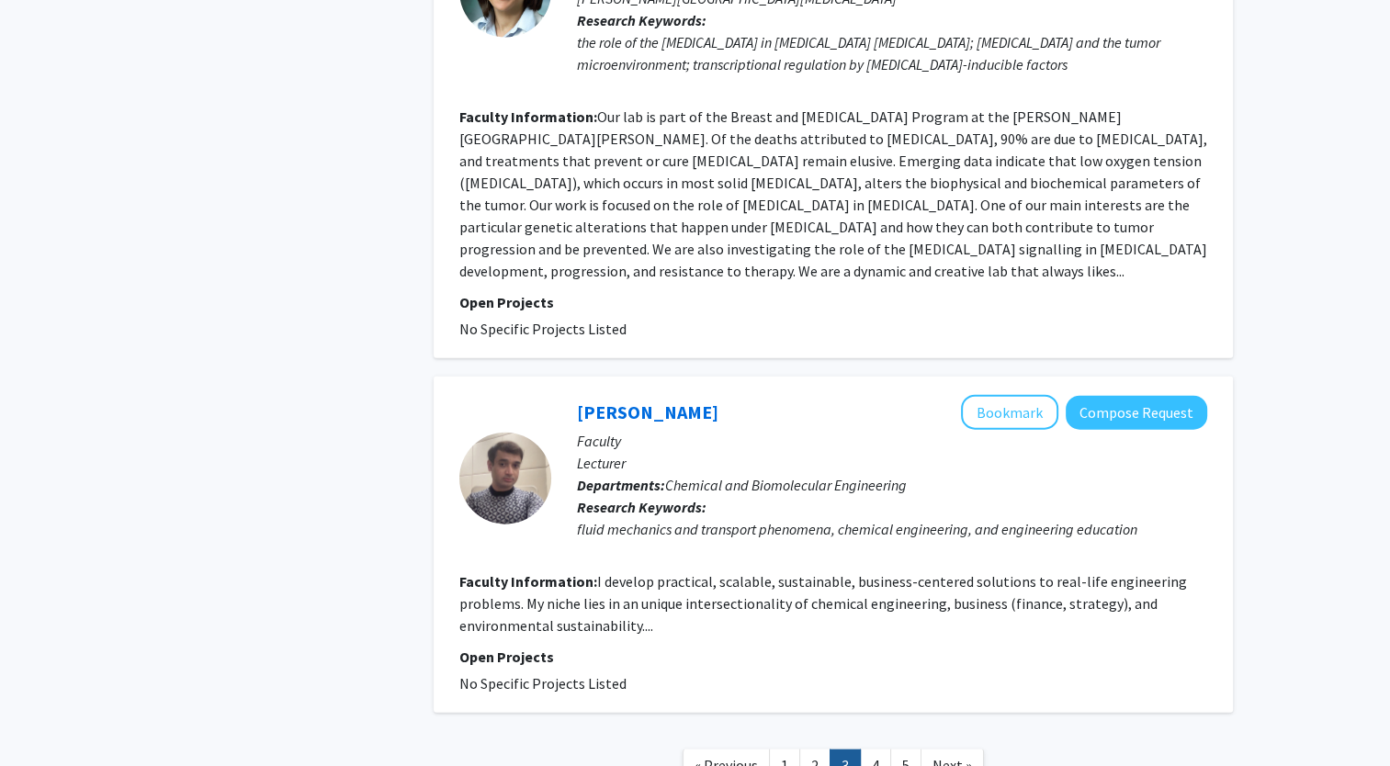
scroll to position [4076, 0]
